Goal: Use online tool/utility

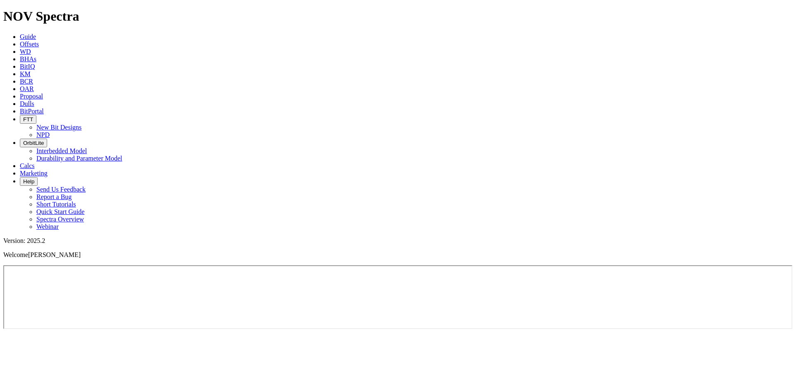
click at [31, 70] on link "KM" at bounding box center [25, 73] width 11 height 7
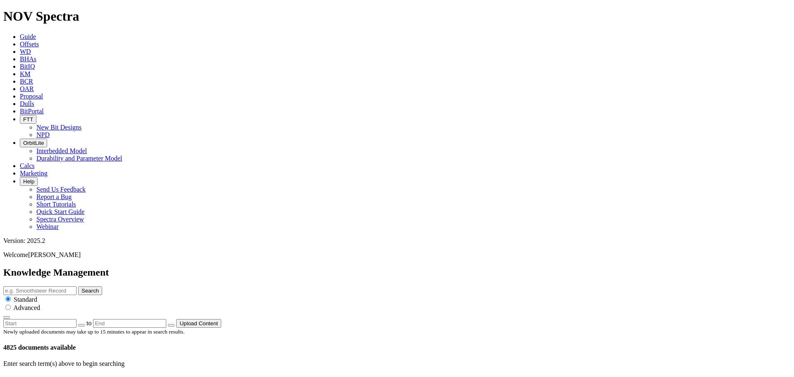
click at [35, 162] on span "Calcs" at bounding box center [27, 165] width 15 height 7
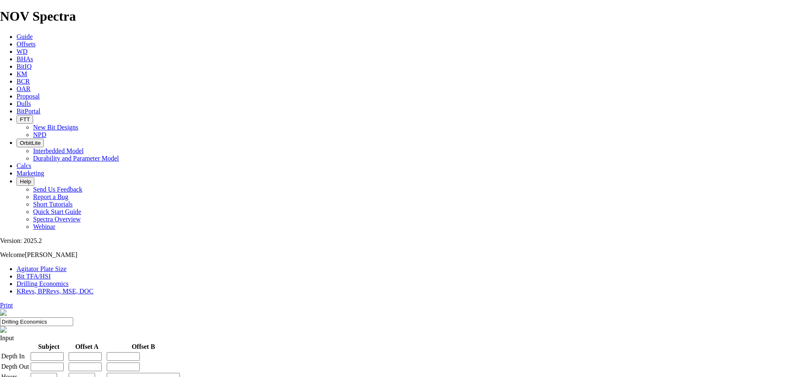
click at [33, 33] on span "Guide" at bounding box center [25, 36] width 16 height 7
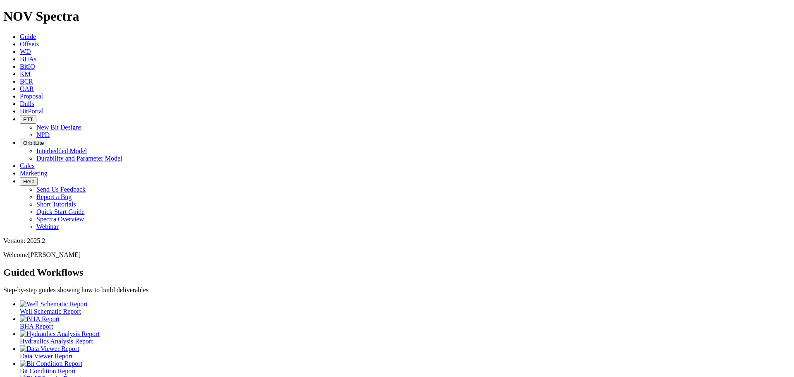
click at [48, 170] on link "Marketing" at bounding box center [34, 173] width 28 height 7
click at [35, 162] on span "Calcs" at bounding box center [27, 165] width 15 height 7
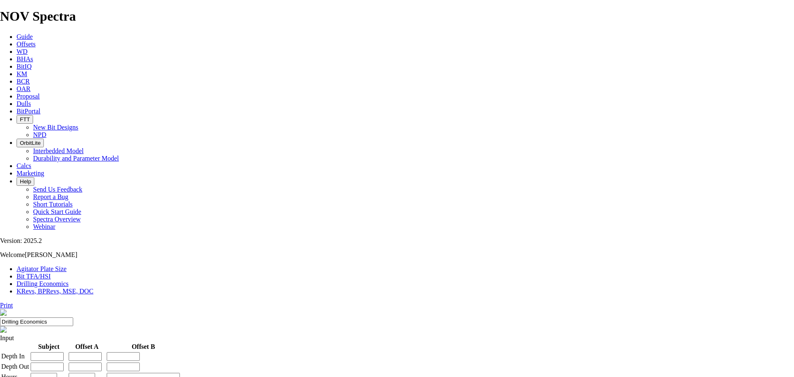
click at [94, 288] on link "KRevs, BPRevs, MSE, DOC" at bounding box center [55, 291] width 77 height 7
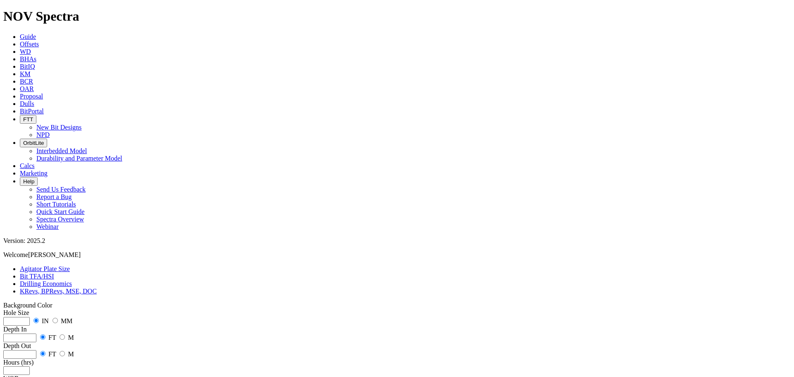
click at [30, 317] on input "number" at bounding box center [16, 321] width 26 height 9
type input "8.75"
click at [36, 333] on input "number" at bounding box center [19, 337] width 33 height 9
click at [65, 334] on input "radio" at bounding box center [62, 336] width 5 height 5
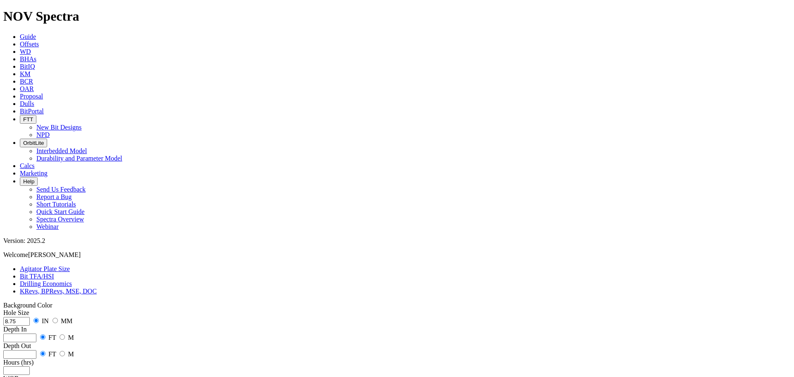
radio input "true"
radio input "false"
radio input "true"
click at [36, 333] on input "number" at bounding box center [19, 337] width 33 height 9
